Goal: Information Seeking & Learning: Learn about a topic

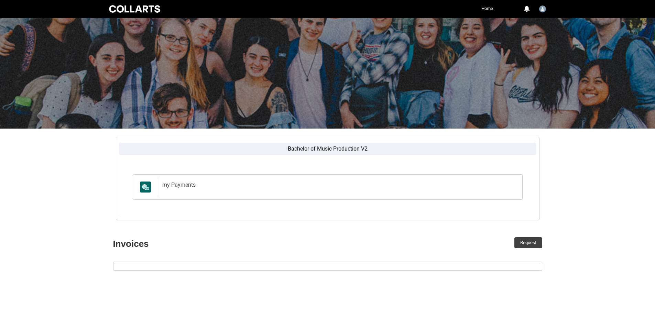
click at [144, 12] on div at bounding box center [135, 9] width 54 height 10
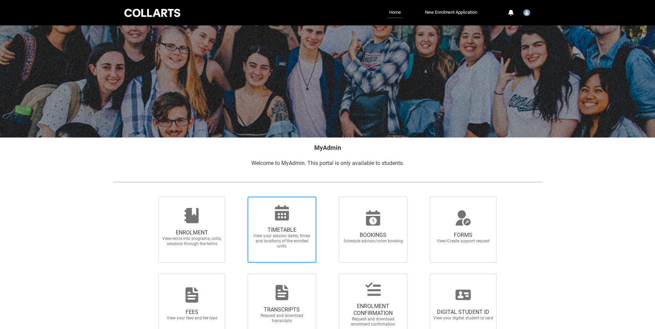
click at [287, 227] on span "TIMETABLE" at bounding box center [282, 229] width 60 height 7
click at [239, 197] on input "TIMETABLE View your session dates, times and locations of the enrolled units" at bounding box center [238, 196] width 0 height 0
radio input "true"
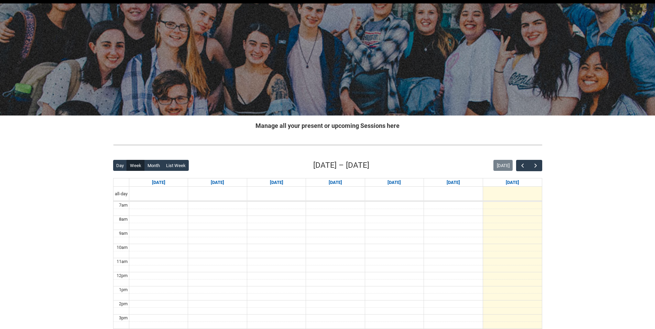
scroll to position [34, 0]
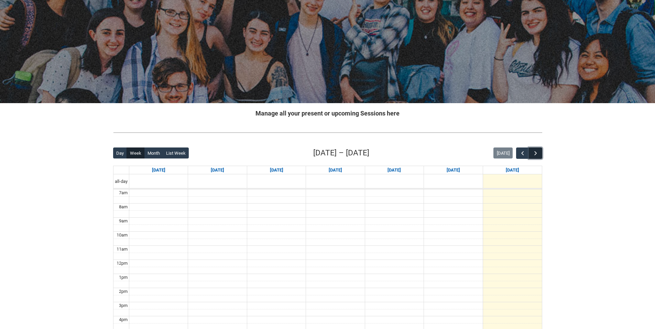
click at [539, 153] on button "button" at bounding box center [534, 152] width 13 height 11
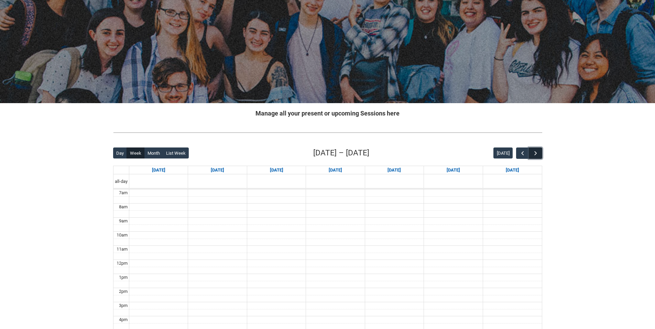
click at [539, 153] on button "button" at bounding box center [534, 152] width 13 height 11
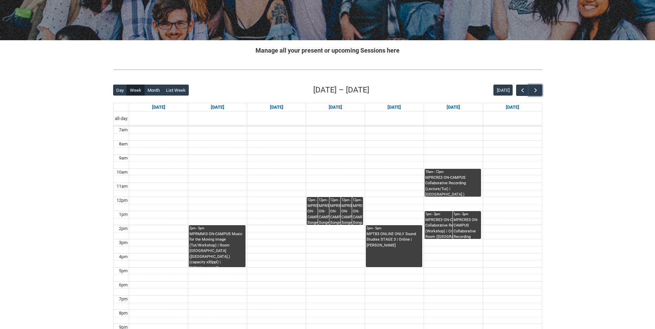
scroll to position [103, 0]
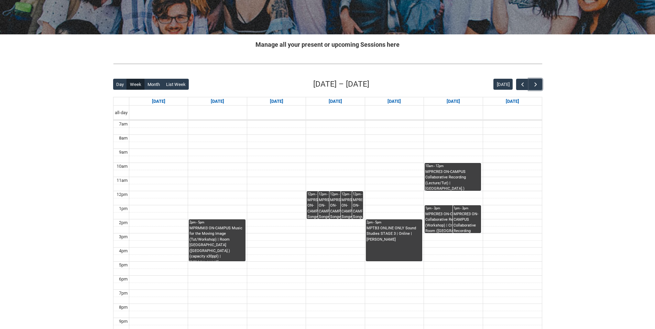
click at [323, 206] on div "MPRSPR3 ON-CAMPUS Songwriter Producer WED 12:00-2:00 | Ensemble Room 4 ([GEOGRA…" at bounding box center [329, 208] width 21 height 22
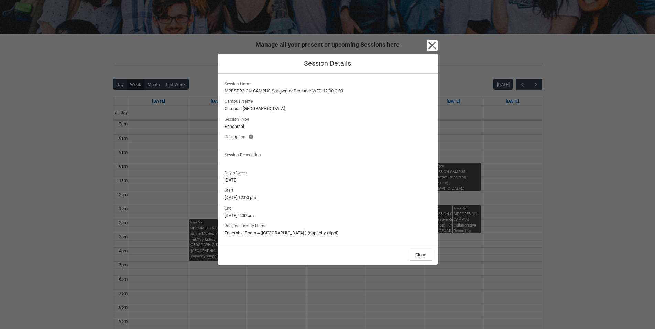
click at [554, 165] on div "Close Session Details Session Name MPRSPR3 ON-CAMPUS Songwriter Producer WED 12…" at bounding box center [327, 164] width 655 height 329
click at [430, 43] on icon "button" at bounding box center [432, 45] width 8 height 8
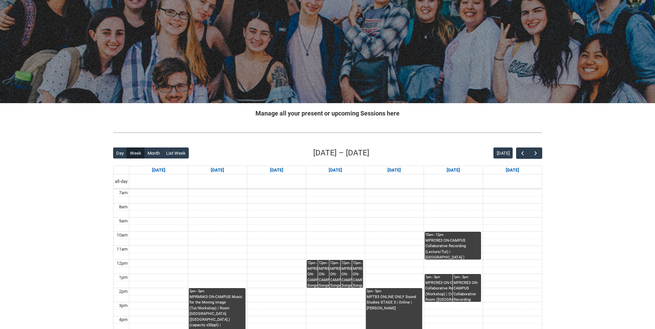
scroll to position [0, 0]
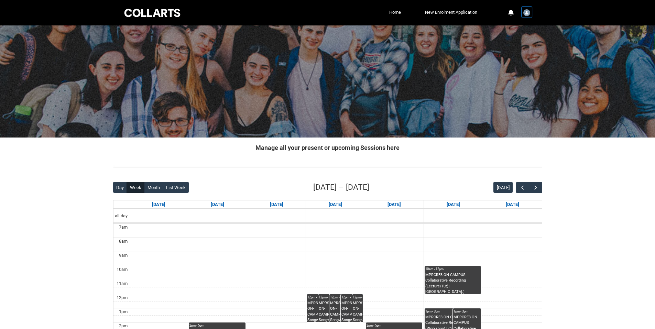
click at [529, 13] on img "User Profile Student.ngrosse.20252449" at bounding box center [526, 12] width 7 height 7
click at [517, 27] on link "Profile" at bounding box center [515, 29] width 32 height 12
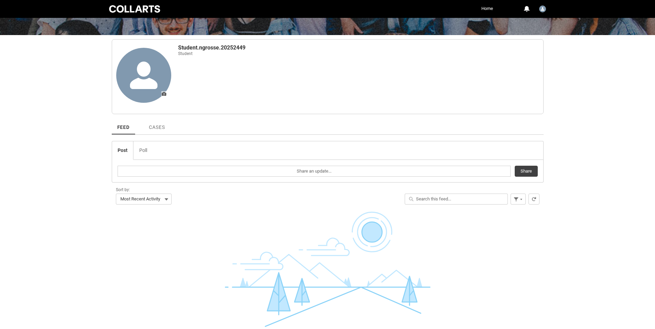
scroll to position [103, 0]
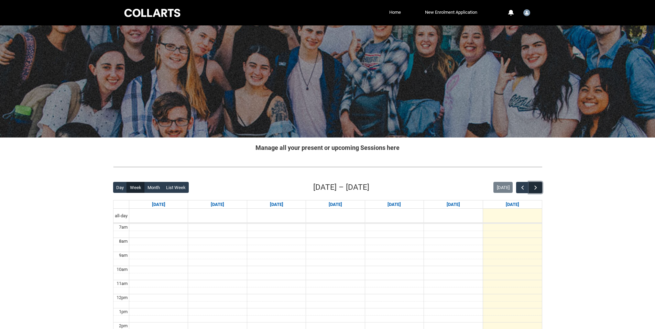
click at [537, 182] on button "button" at bounding box center [534, 187] width 13 height 11
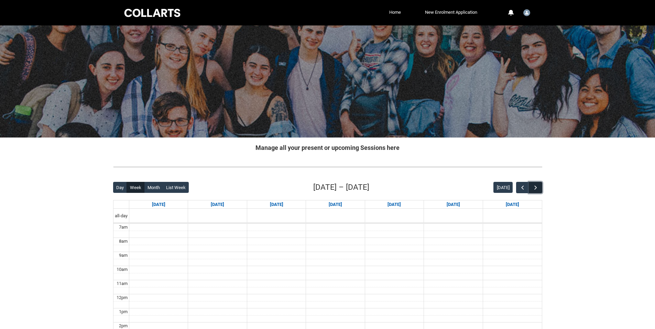
click at [539, 185] on button "button" at bounding box center [534, 187] width 13 height 11
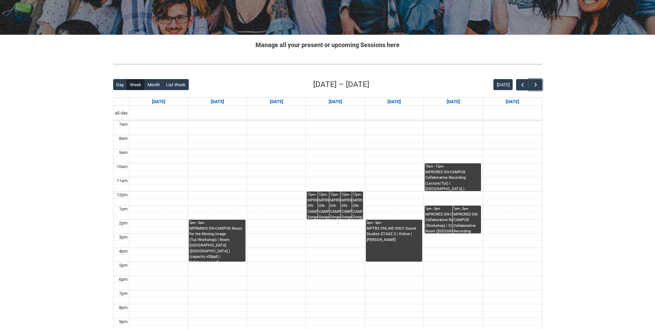
scroll to position [103, 0]
click at [516, 86] on button "button" at bounding box center [522, 84] width 13 height 11
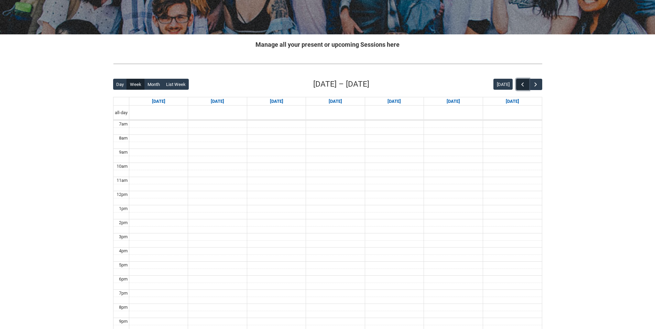
click at [517, 86] on button "button" at bounding box center [522, 84] width 13 height 11
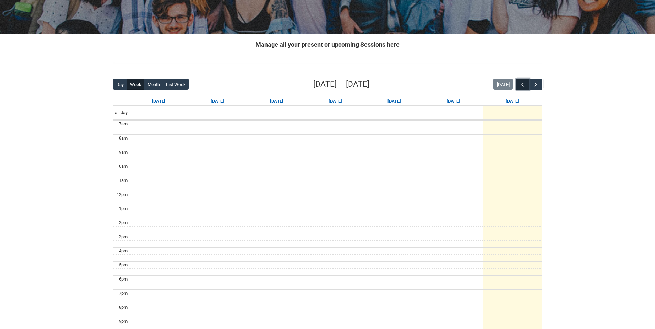
click at [517, 86] on button "button" at bounding box center [522, 84] width 13 height 11
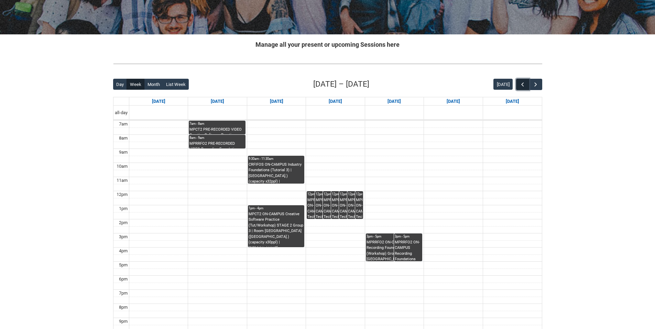
click at [518, 85] on button "button" at bounding box center [522, 84] width 13 height 11
click at [538, 84] on span "button" at bounding box center [535, 84] width 7 height 7
click at [537, 84] on span "button" at bounding box center [535, 84] width 7 height 7
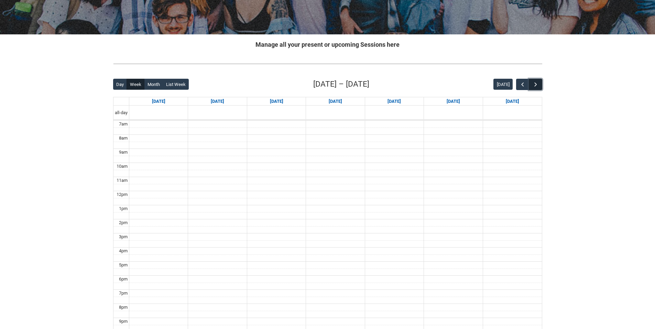
click at [537, 84] on span "button" at bounding box center [535, 84] width 7 height 7
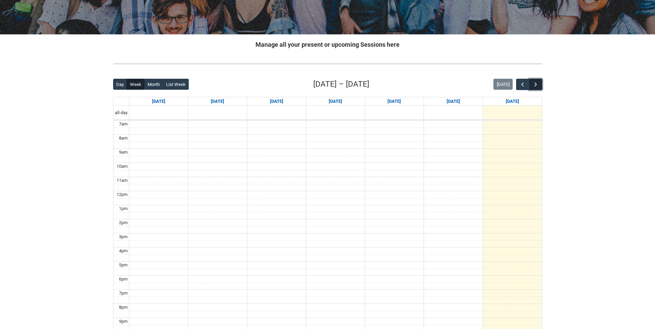
click at [537, 84] on span "button" at bounding box center [535, 84] width 7 height 7
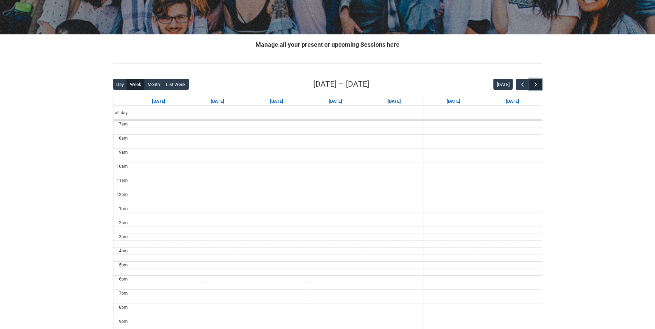
click at [536, 84] on span "button" at bounding box center [535, 84] width 7 height 7
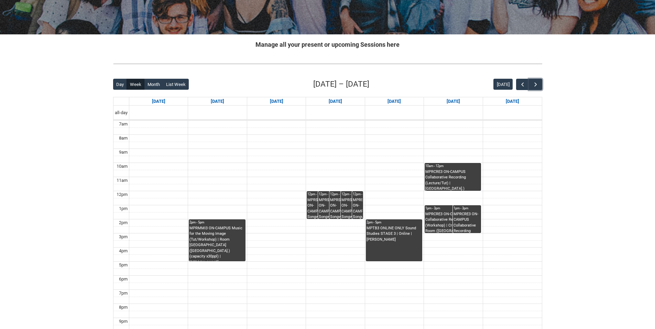
click at [343, 207] on div "MPRSPR3 ON-CAMPUS Songwriter Producer WED 12:00-2:00 | Ensemble Room 7 ([GEOGRA…" at bounding box center [351, 208] width 21 height 22
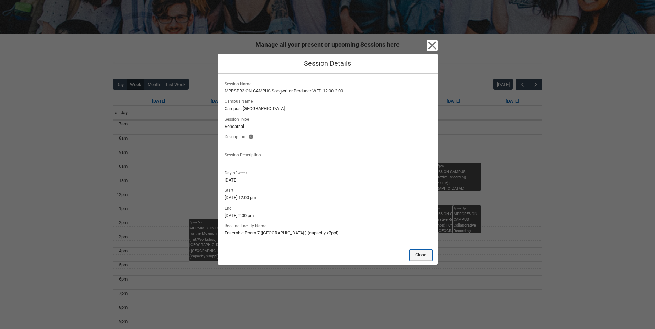
click at [421, 255] on button "Close" at bounding box center [420, 254] width 23 height 11
